Goal: Task Accomplishment & Management: Complete application form

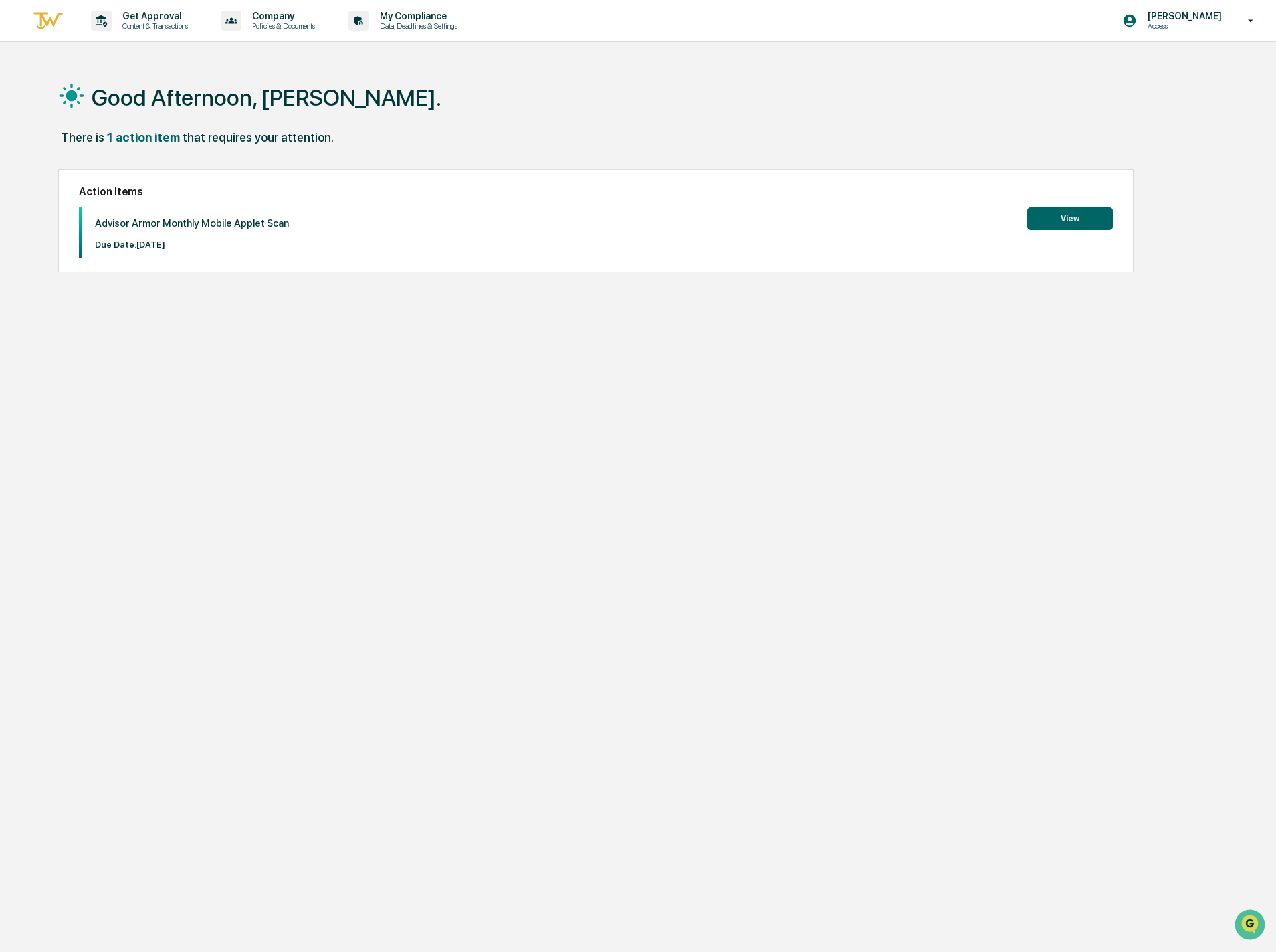
click at [1072, 209] on button "View" at bounding box center [1070, 219] width 85 height 23
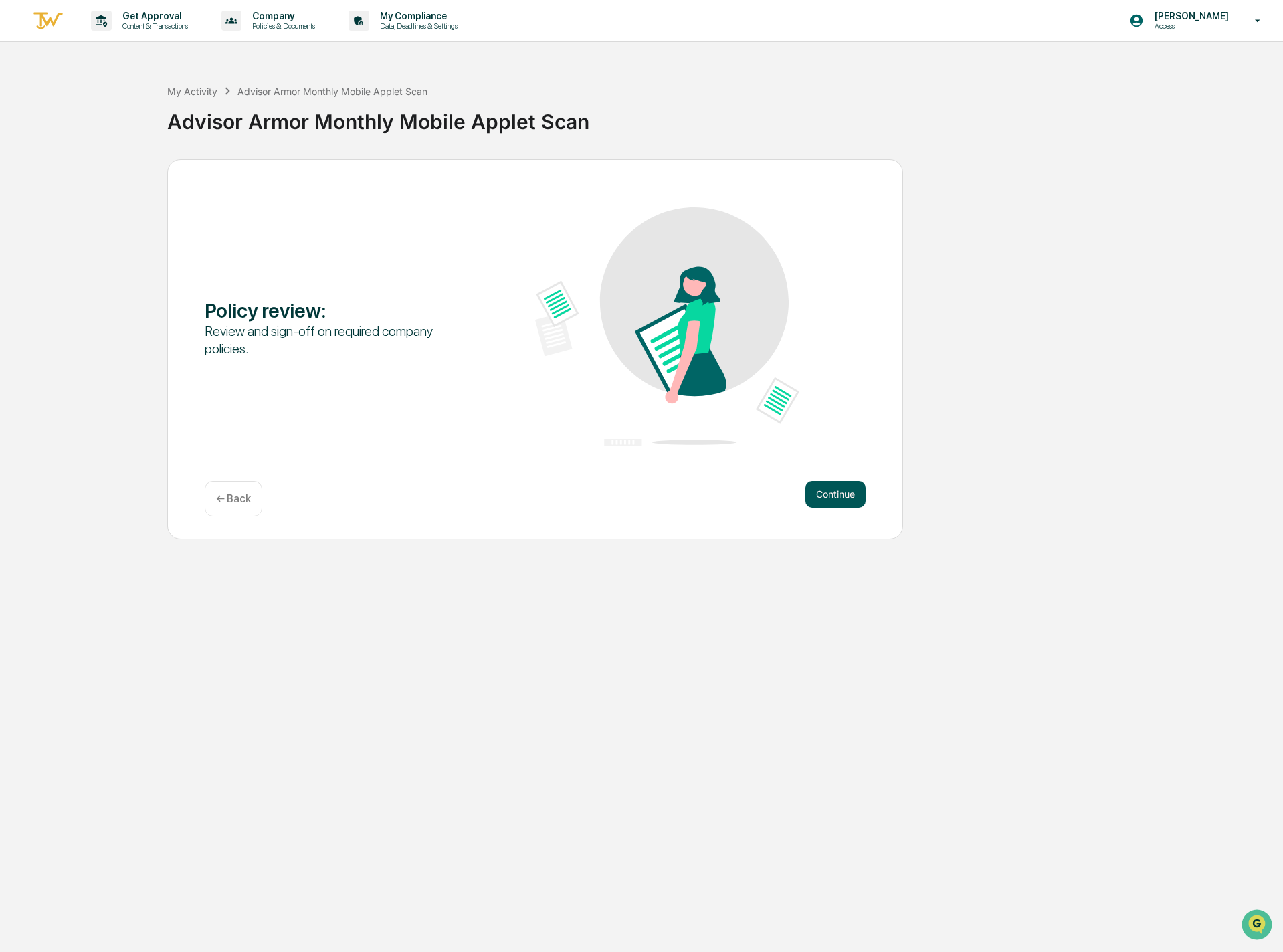
click at [829, 493] on button "Continue" at bounding box center [835, 494] width 60 height 26
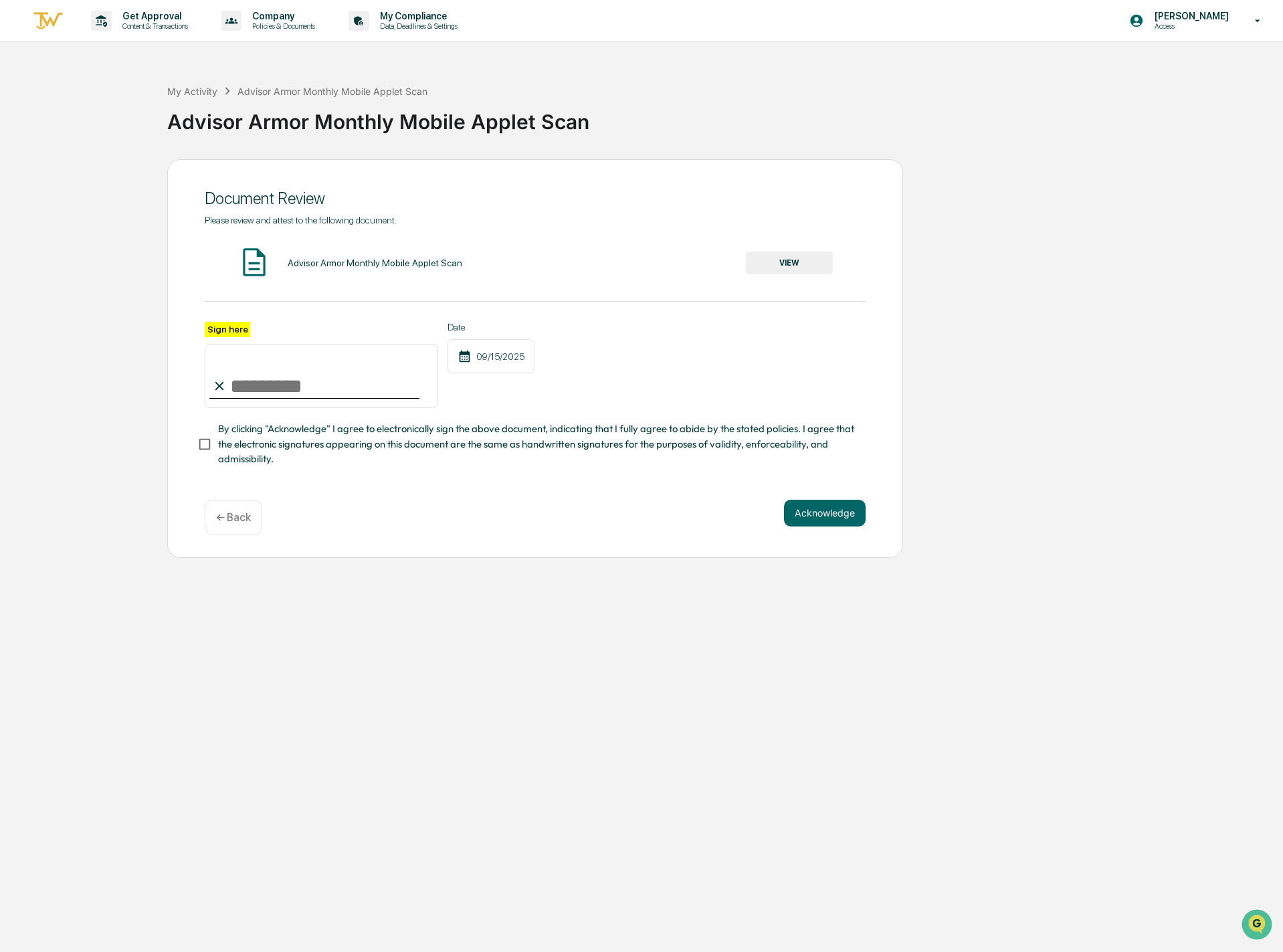
click at [330, 367] on input "Sign here" at bounding box center [321, 375] width 233 height 64
type input "**********"
click at [827, 525] on button "Acknowledge" at bounding box center [824, 513] width 81 height 26
click at [797, 252] on div "Advisor Armor Monthly Mobile Applet Scan VIEW" at bounding box center [534, 262] width 661 height 35
click at [794, 257] on button "VIEW" at bounding box center [790, 262] width 87 height 23
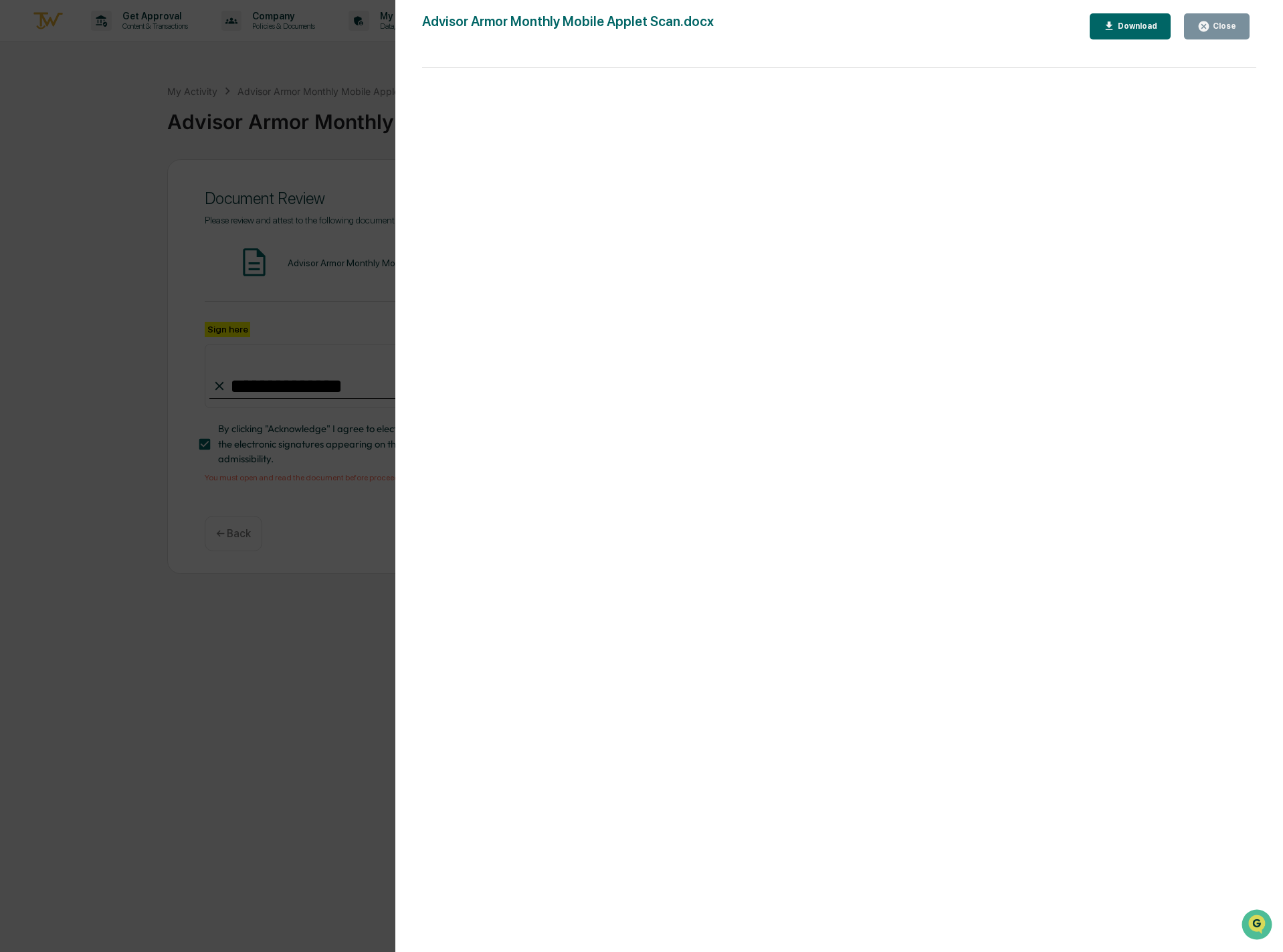
click at [1223, 30] on div "Close" at bounding box center [1223, 26] width 26 height 9
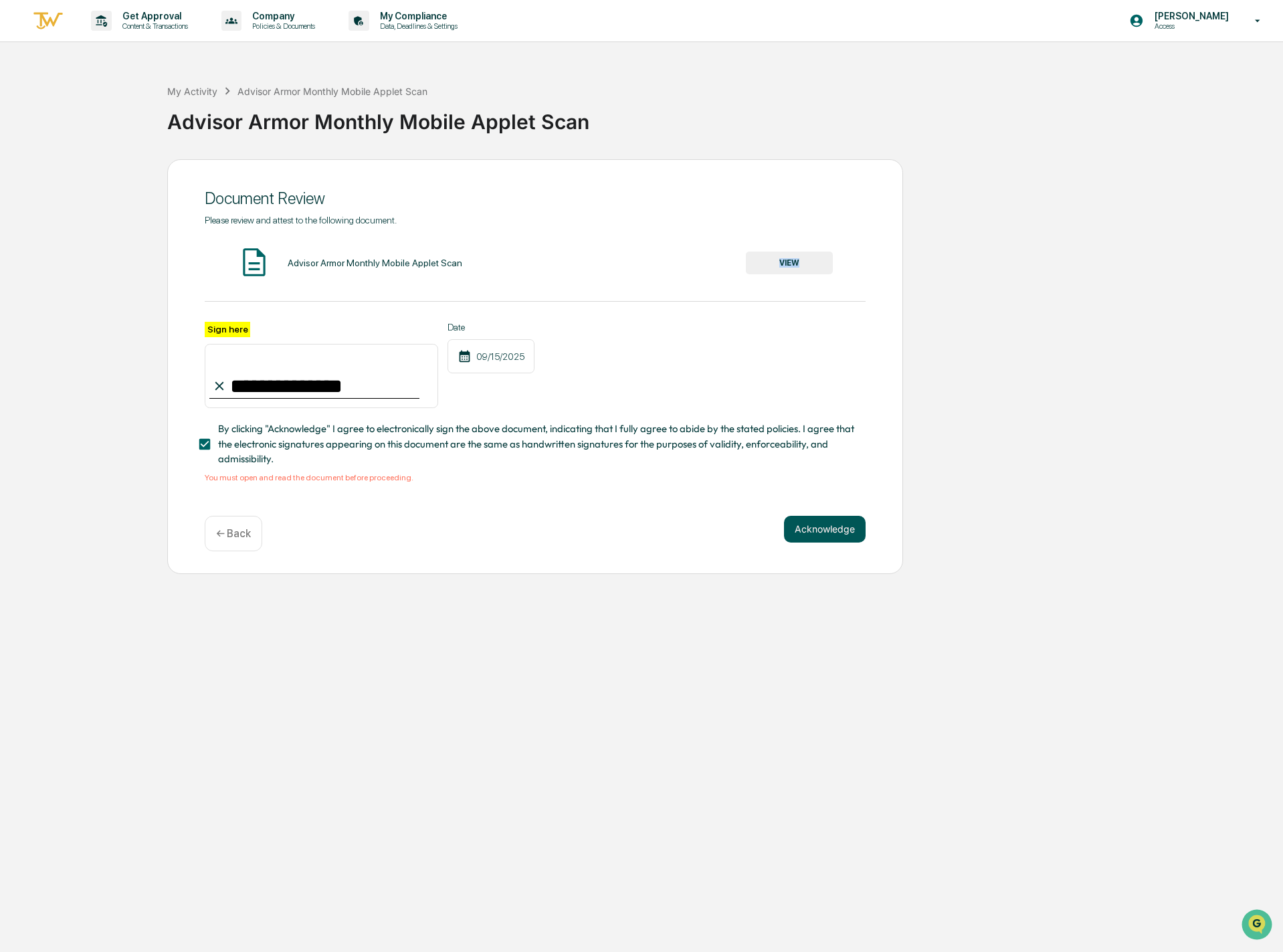
click at [846, 534] on button "Acknowledge" at bounding box center [824, 528] width 81 height 26
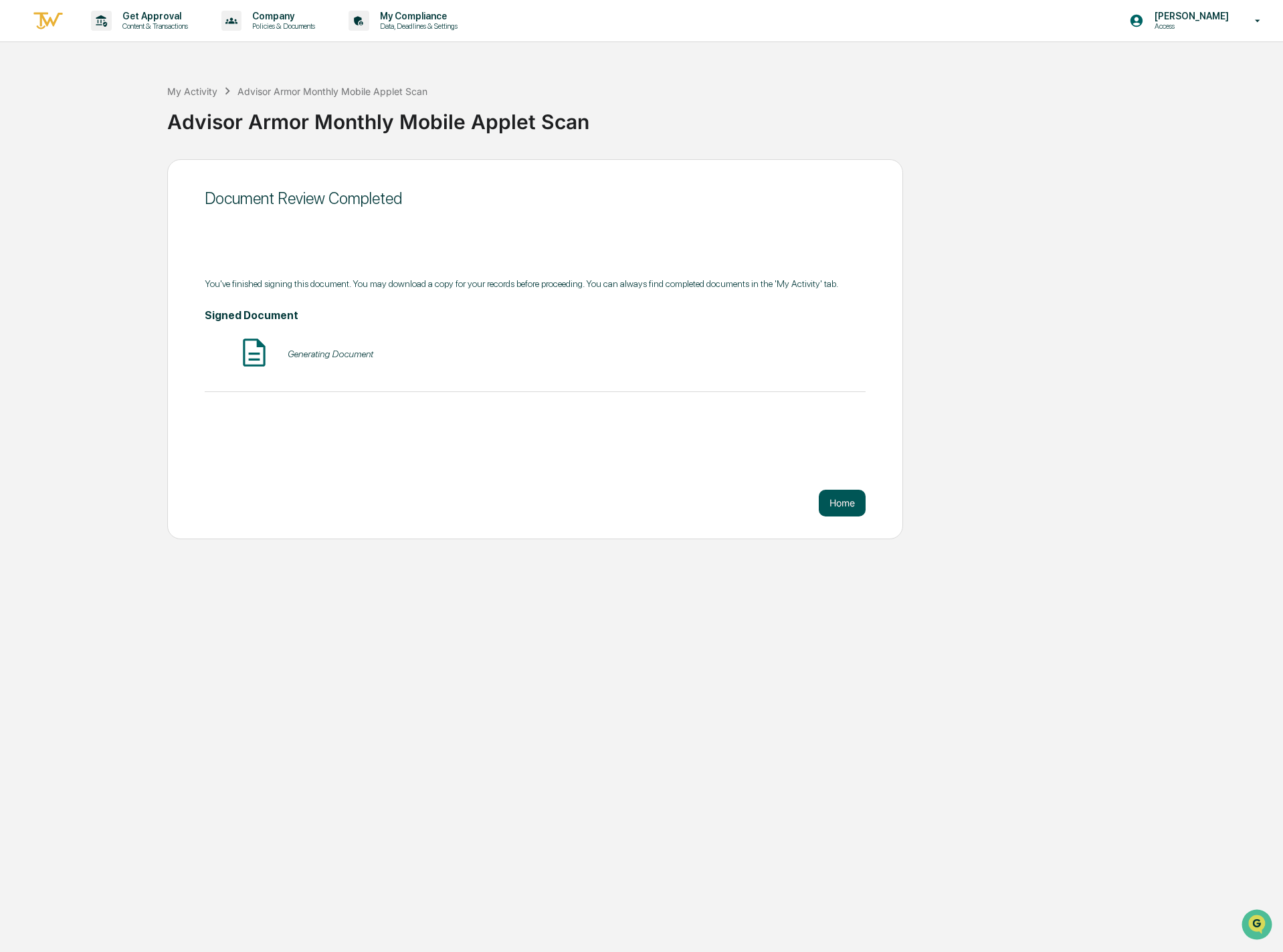
click at [832, 498] on button "Home" at bounding box center [842, 502] width 47 height 26
